Goal: Information Seeking & Learning: Learn about a topic

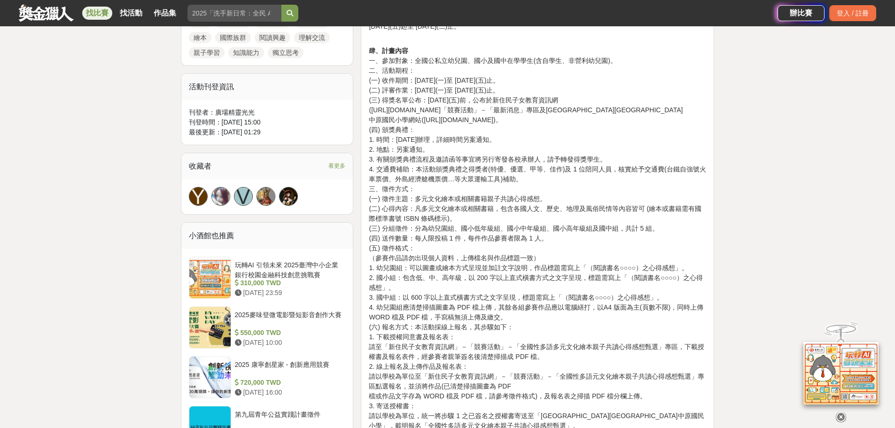
scroll to position [470, 0]
drag, startPoint x: 412, startPoint y: 235, endPoint x: 570, endPoint y: 237, distance: 157.3
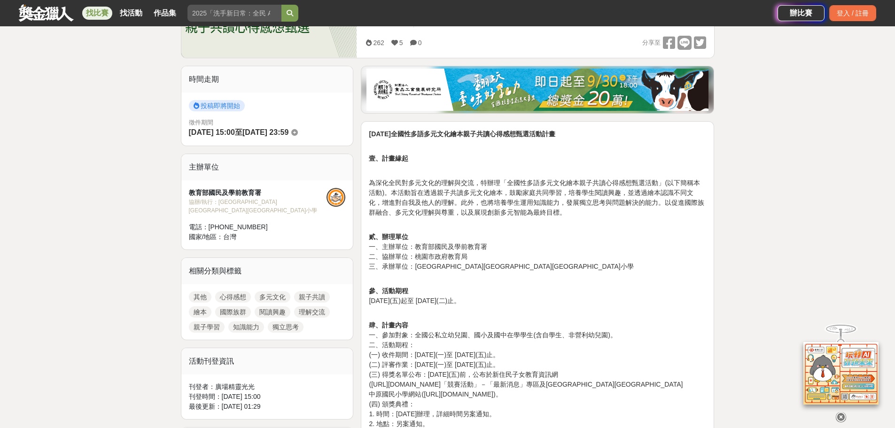
scroll to position [188, 0]
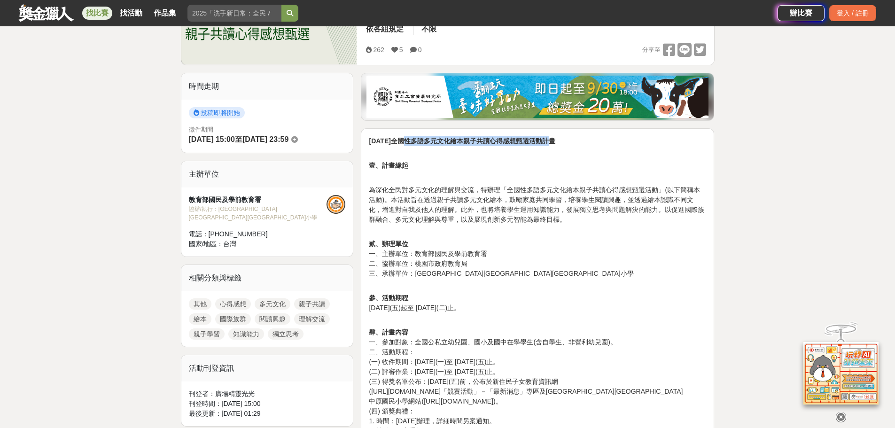
drag, startPoint x: 407, startPoint y: 141, endPoint x: 580, endPoint y: 136, distance: 172.9
click at [580, 136] on p "[DATE]全國性多語多元文化繪本親子共讀心得感想甄選活動計畫" at bounding box center [537, 141] width 337 height 10
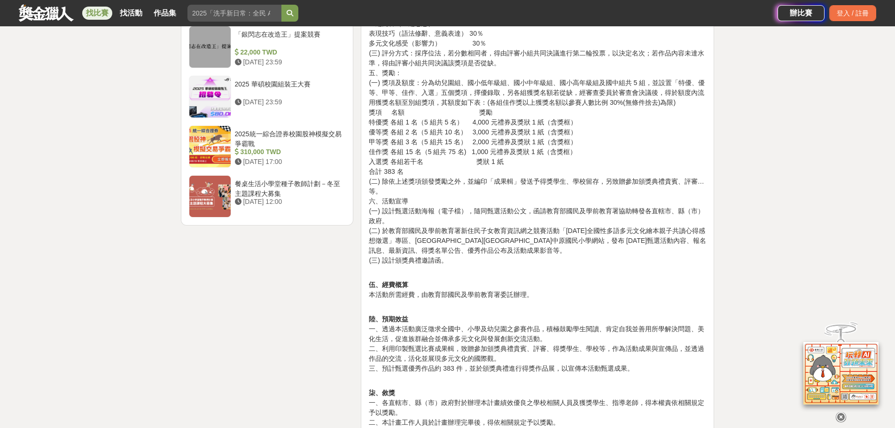
scroll to position [1174, 0]
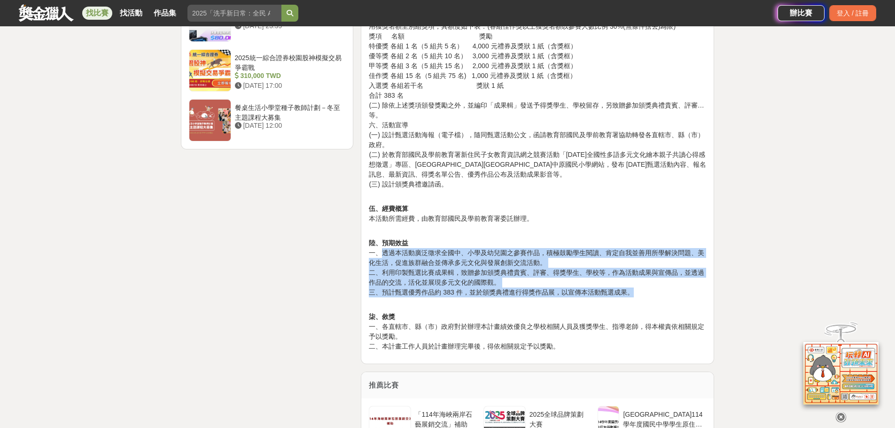
drag, startPoint x: 385, startPoint y: 252, endPoint x: 660, endPoint y: 296, distance: 278.7
click at [660, 296] on p "陸、預期效益 一、透過本活動廣泛徵求全國中、小學及幼兒園之參賽作品，積極鼓勵學生閱讀、肯定自我並善用所學解決問題、美化生活，促進族群融合並傳承多元文化與發展創…" at bounding box center [537, 262] width 337 height 69
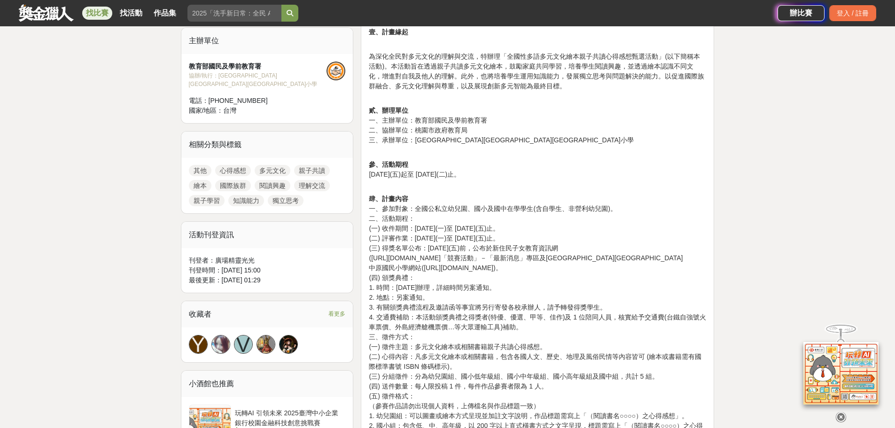
scroll to position [376, 0]
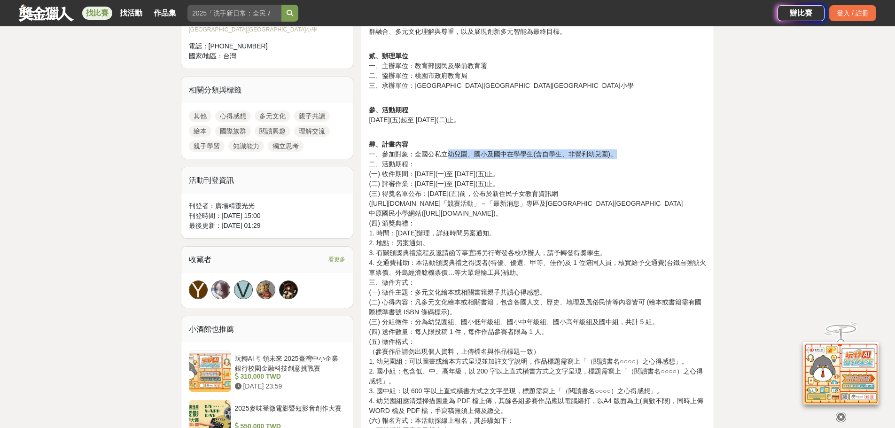
drag, startPoint x: 445, startPoint y: 152, endPoint x: 630, endPoint y: 151, distance: 185.0
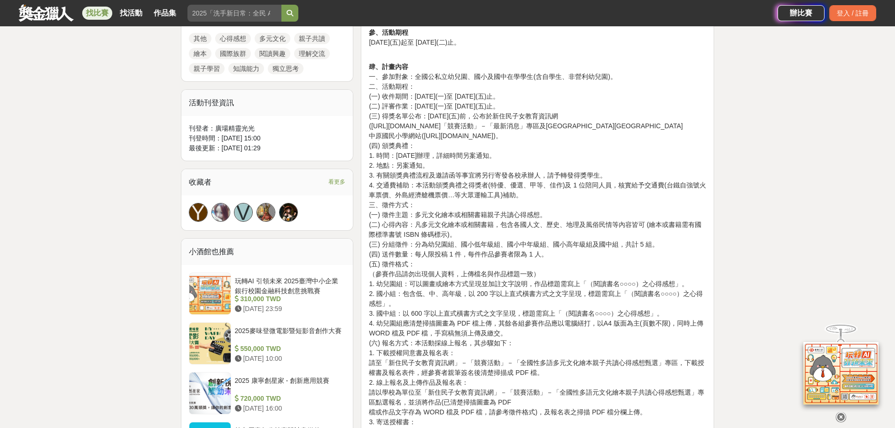
scroll to position [470, 0]
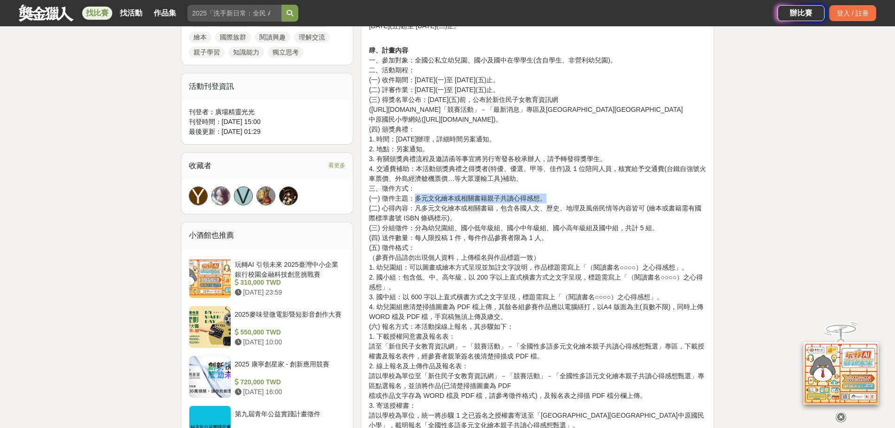
drag, startPoint x: 416, startPoint y: 195, endPoint x: 556, endPoint y: 196, distance: 139.9
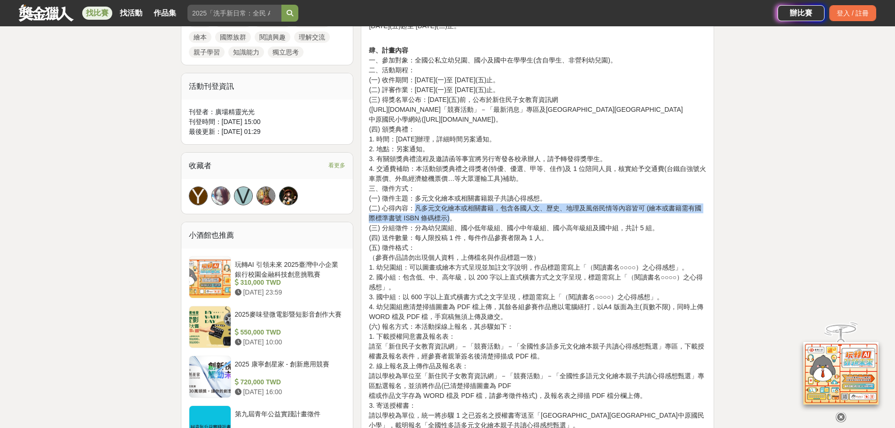
drag, startPoint x: 416, startPoint y: 208, endPoint x: 448, endPoint y: 218, distance: 34.0
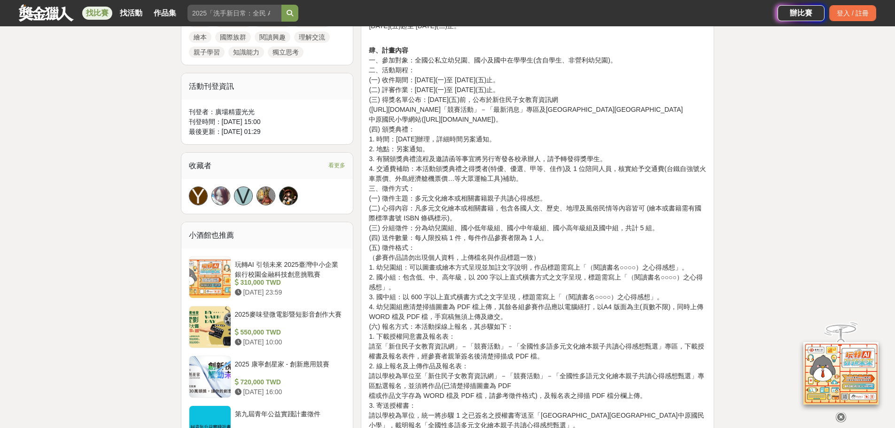
drag, startPoint x: 382, startPoint y: 236, endPoint x: 560, endPoint y: 234, distance: 178.0
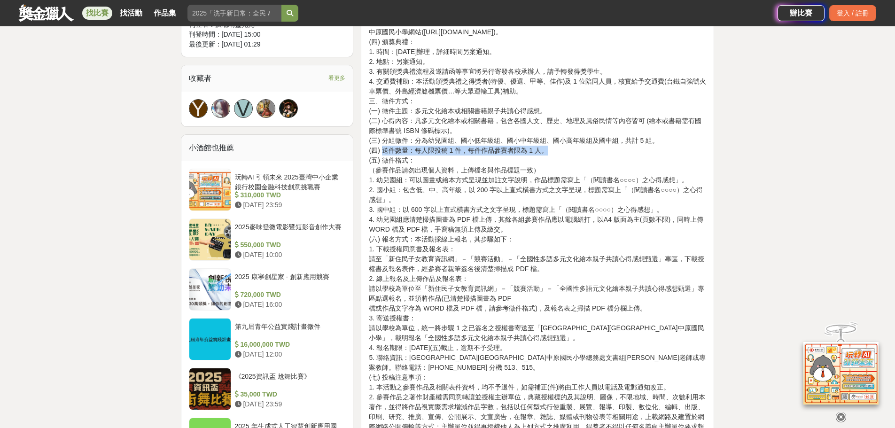
scroll to position [563, 0]
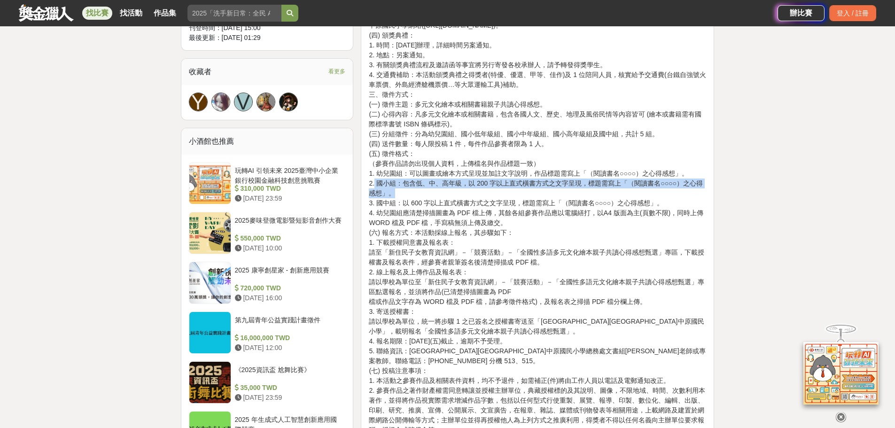
drag, startPoint x: 374, startPoint y: 180, endPoint x: 710, endPoint y: 188, distance: 336.3
click at [710, 188] on div "[DATE]全國性多語多元文化繪本親子共讀心得感想甄選活動計畫 壹、計畫緣起 為深化全民對多元文化的理解與交流，特辦理「全國性多語多元文化繪本親子共讀心得感想…" at bounding box center [537, 364] width 353 height 1222
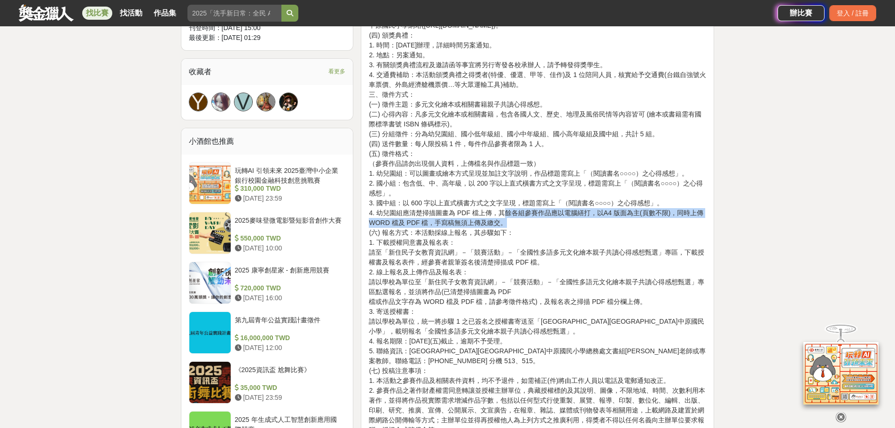
drag, startPoint x: 502, startPoint y: 213, endPoint x: 573, endPoint y: 222, distance: 71.5
click at [573, 222] on p "肆、計畫內容 一、參加對象：全國公私立幼兒園、國小及國中在學學生(含自學生、非營利幼兒園)。 二、活動期程： (一) 收件期間：[DATE](一)至 [DAT…" at bounding box center [537, 371] width 337 height 858
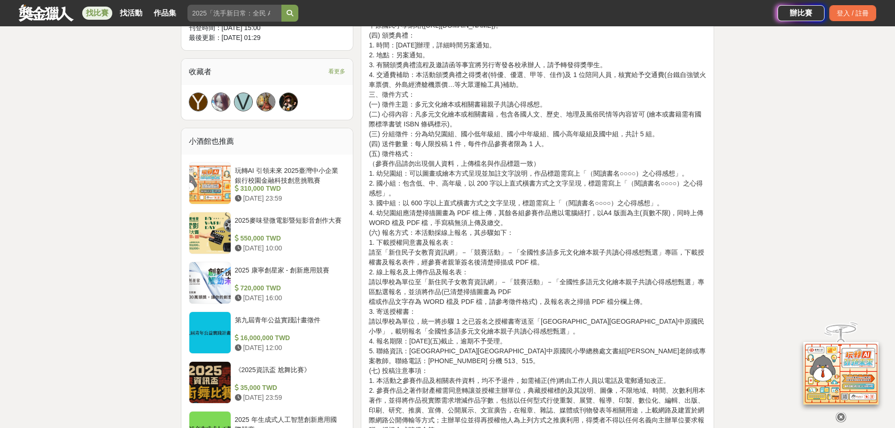
click at [530, 278] on p "肆、計畫內容 一、參加對象：全國公私立幼兒園、國小及國中在學學生(含自學生、非營利幼兒園)。 二、活動期程： (一) 收件期間：[DATE](一)至 [DAT…" at bounding box center [537, 371] width 337 height 858
